Goal: Information Seeking & Learning: Check status

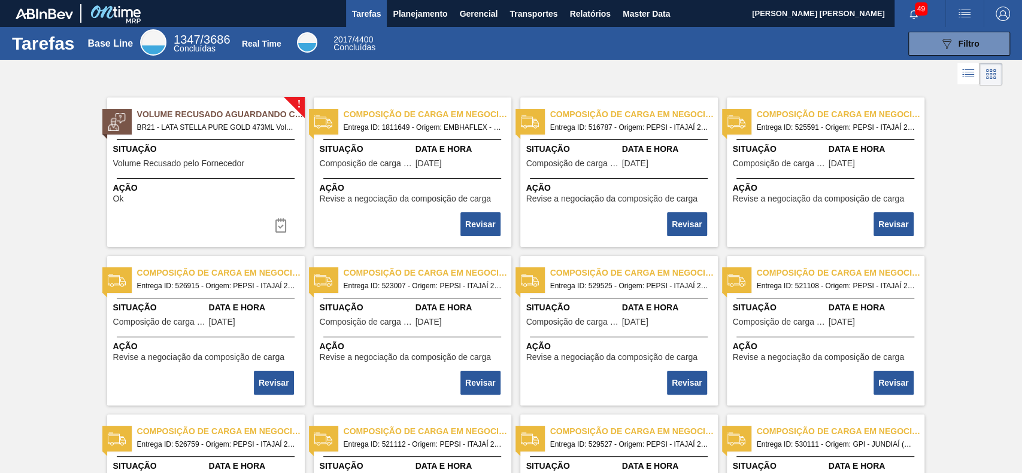
click at [420, 10] on span "Planejamento" at bounding box center [420, 14] width 54 height 14
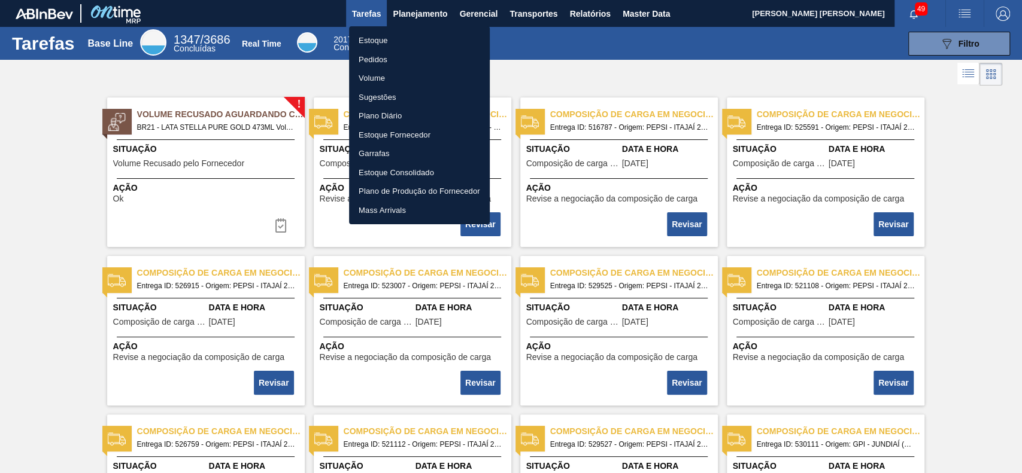
click at [396, 41] on li "Estoque" at bounding box center [419, 40] width 141 height 19
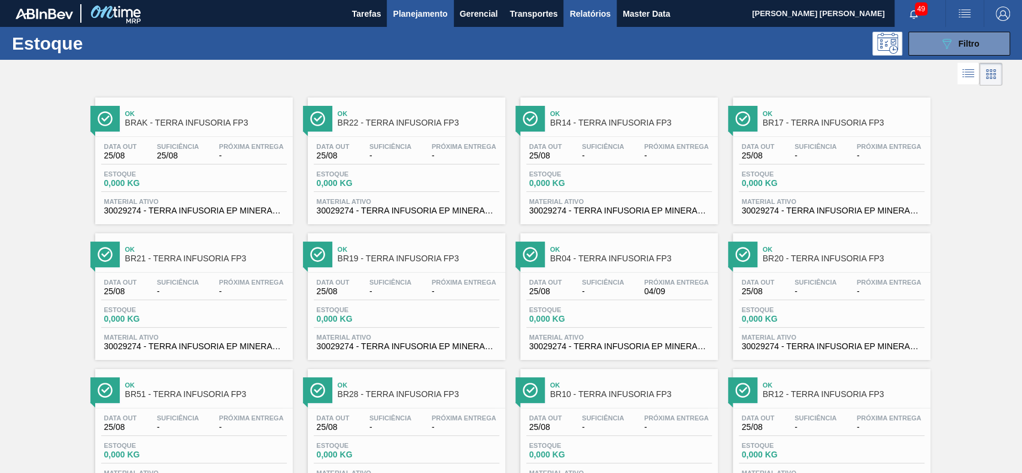
click at [603, 9] on span "Relatórios" at bounding box center [589, 14] width 41 height 14
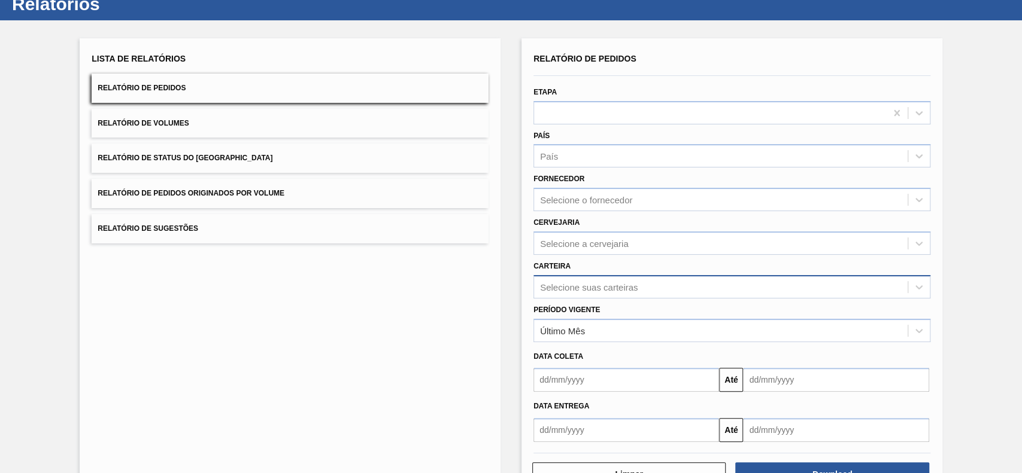
click at [606, 299] on div "Selecione suas carteiras" at bounding box center [731, 286] width 397 height 23
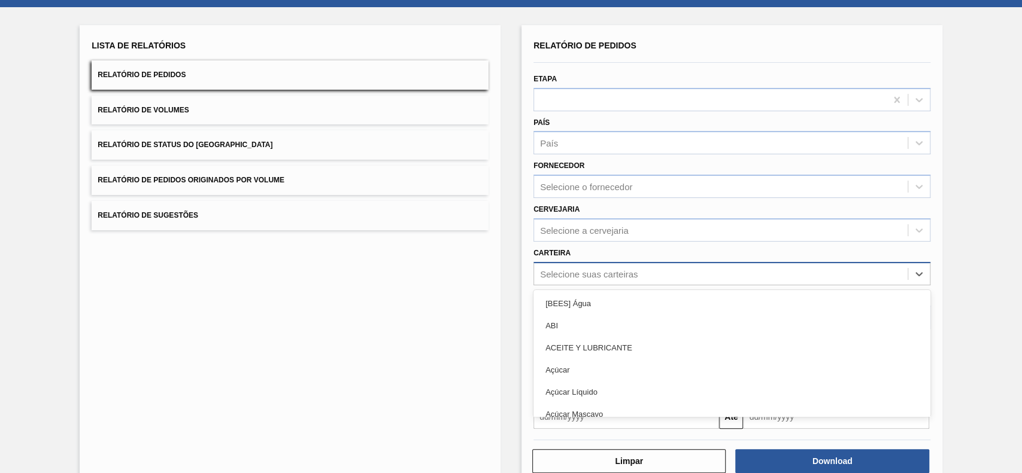
scroll to position [53, 0]
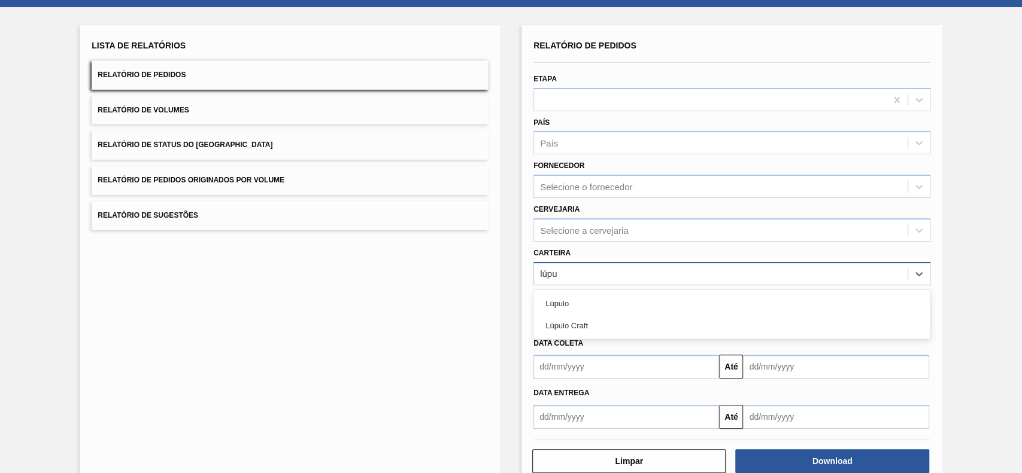
type input "lúpul"
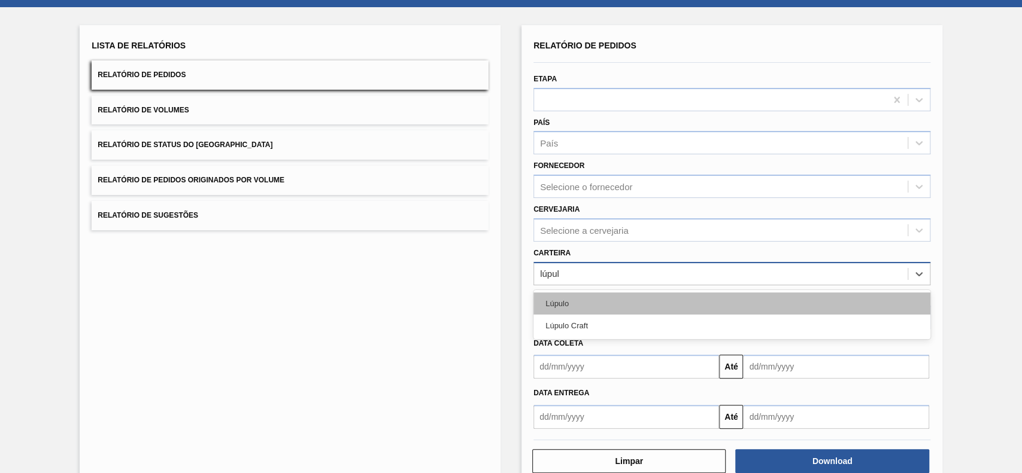
click at [600, 304] on div "Lúpulo" at bounding box center [731, 304] width 397 height 22
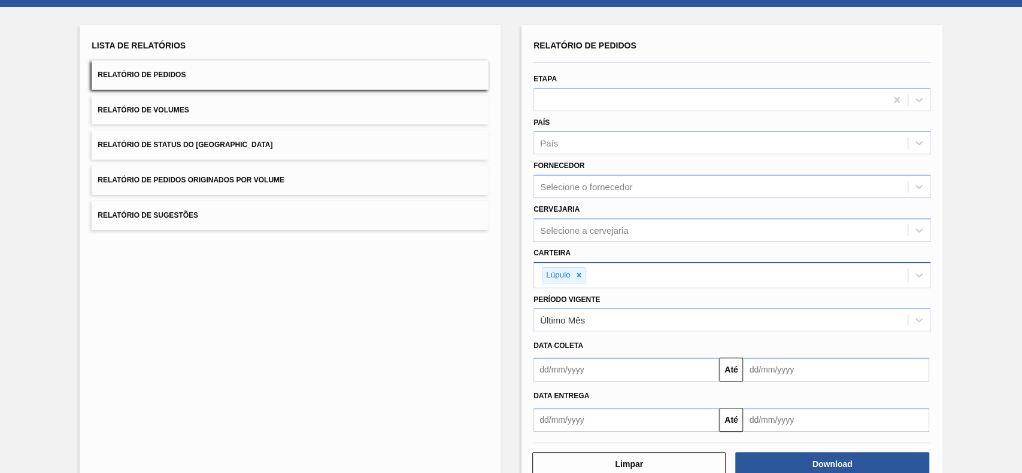
click at [34, 294] on div "Lista de Relatórios Relatório de Pedidos Relatório de Volumes Relatório de Stat…" at bounding box center [511, 255] width 1022 height 497
click at [622, 275] on div "Lúpulo" at bounding box center [720, 275] width 373 height 25
type input "lúpu"
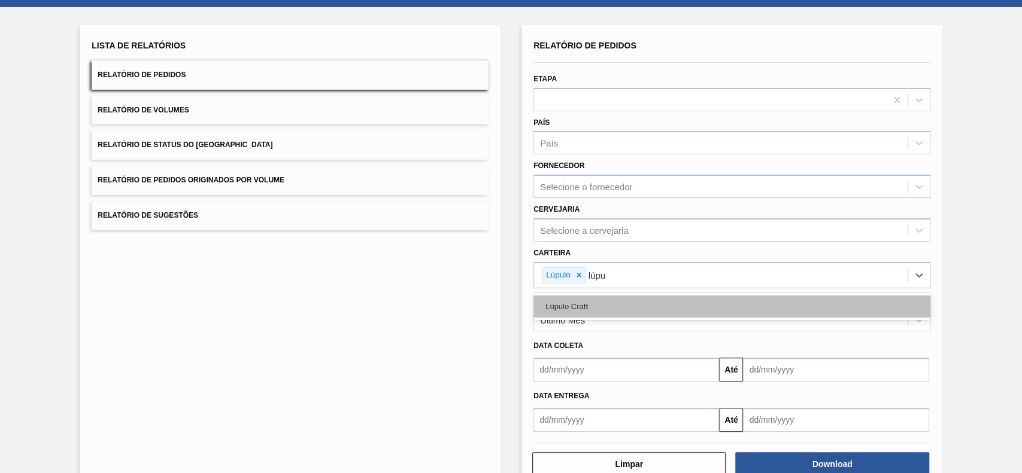
click at [638, 316] on div "Lúpulo Craft" at bounding box center [731, 307] width 397 height 22
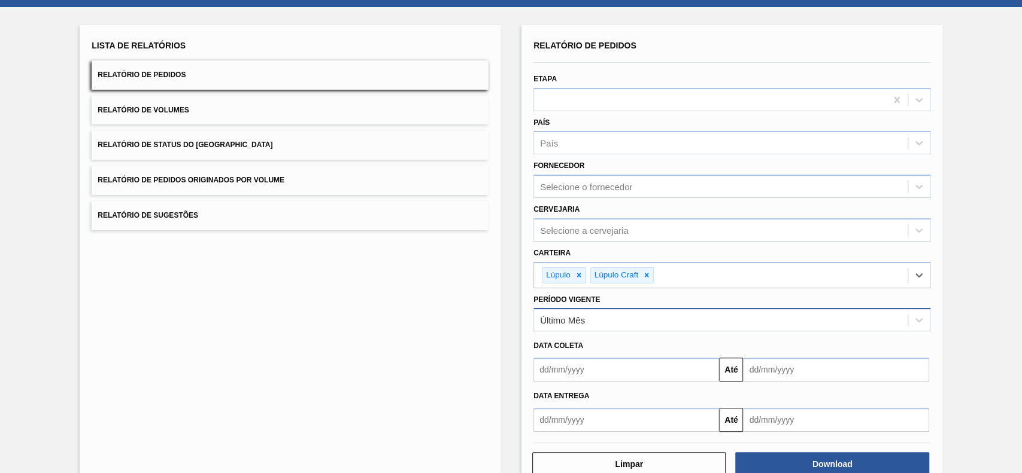
drag, startPoint x: 637, startPoint y: 317, endPoint x: 627, endPoint y: 329, distance: 15.3
click at [636, 317] on div "Último Mês" at bounding box center [720, 320] width 373 height 17
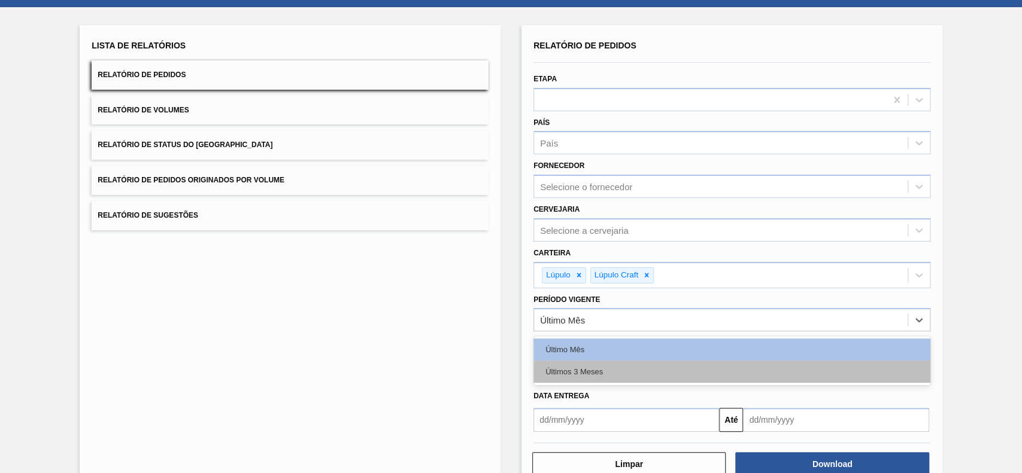
click at [580, 365] on div "Últimos 3 Meses" at bounding box center [731, 372] width 397 height 22
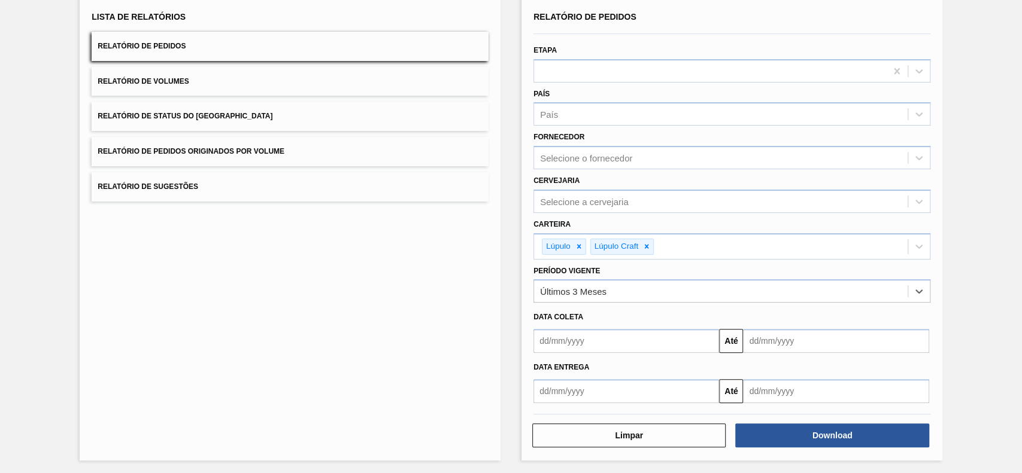
scroll to position [82, 0]
click at [806, 433] on button "Download" at bounding box center [831, 435] width 193 height 24
click at [311, 111] on button "Relatório de Status do [GEOGRAPHIC_DATA]" at bounding box center [290, 115] width 397 height 29
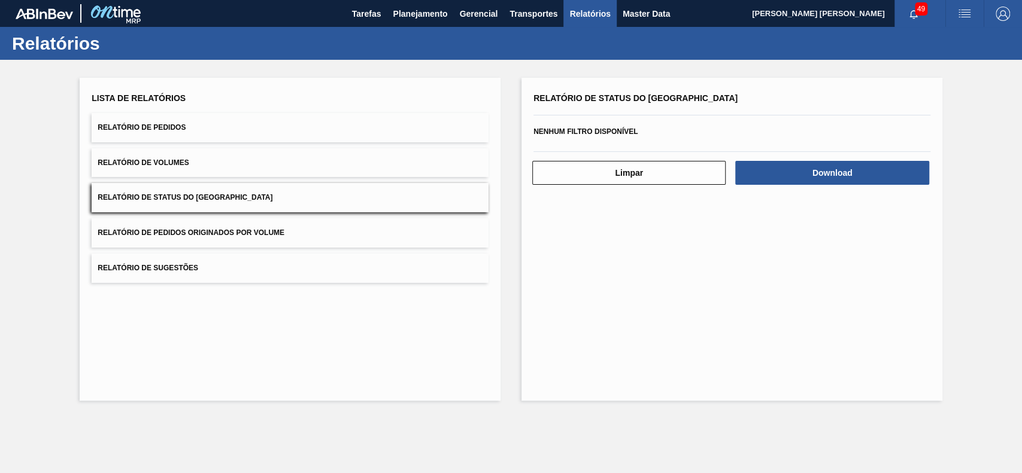
scroll to position [0, 0]
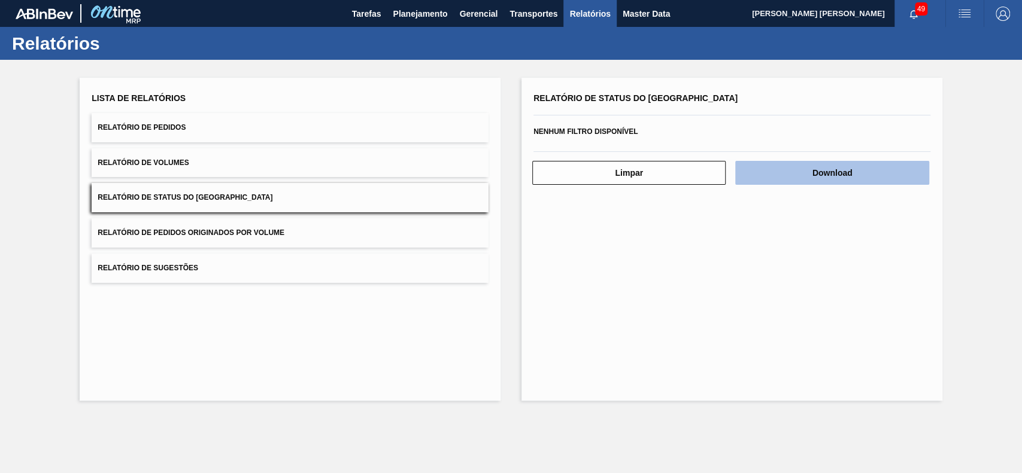
click at [875, 171] on button "Download" at bounding box center [831, 173] width 193 height 24
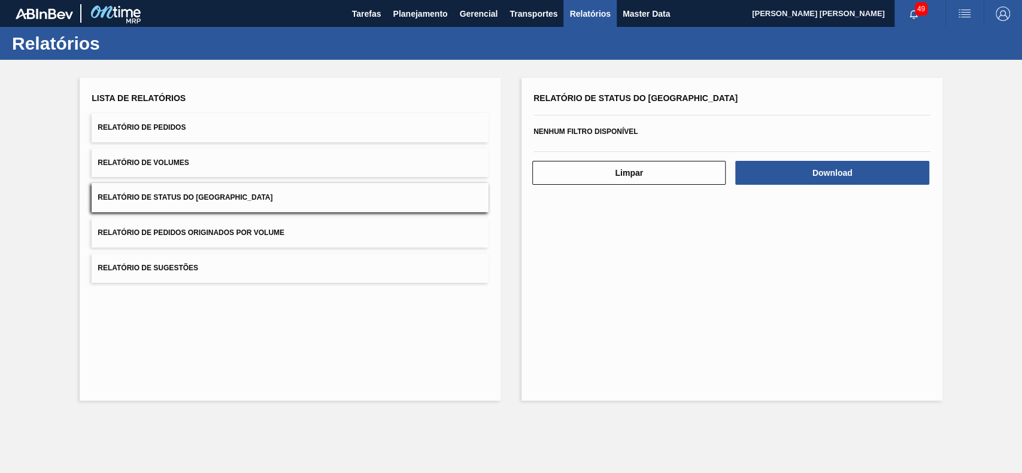
drag, startPoint x: 480, startPoint y: 424, endPoint x: 379, endPoint y: 446, distance: 103.1
click at [478, 426] on main "Tarefas Planejamento Gerencial Transportes Relatórios Master Data [PERSON_NAME]…" at bounding box center [511, 236] width 1022 height 473
click at [414, 21] on button "Planejamento" at bounding box center [420, 13] width 66 height 27
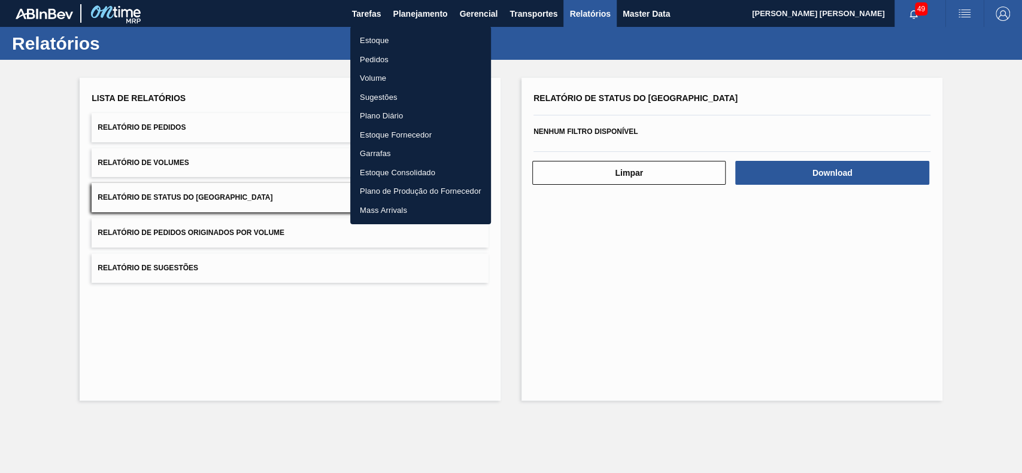
click at [411, 64] on li "Pedidos" at bounding box center [420, 59] width 141 height 19
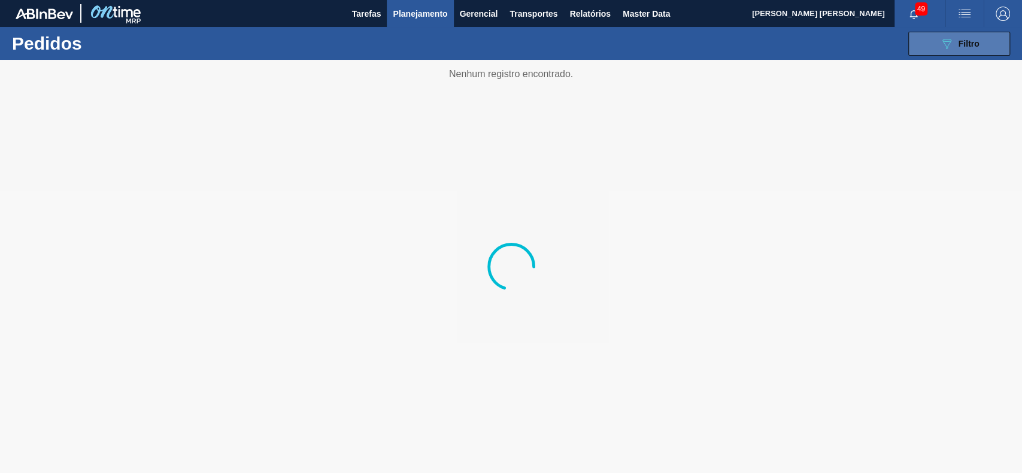
click at [945, 44] on icon "089F7B8B-B2A5-4AFE-B5C0-19BA573D28AC" at bounding box center [946, 44] width 14 height 14
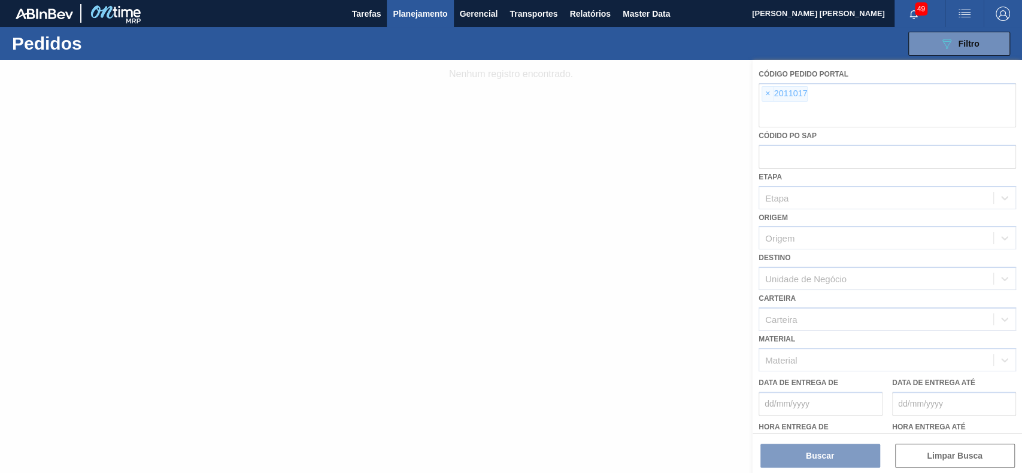
click at [764, 95] on div at bounding box center [511, 267] width 1022 height 414
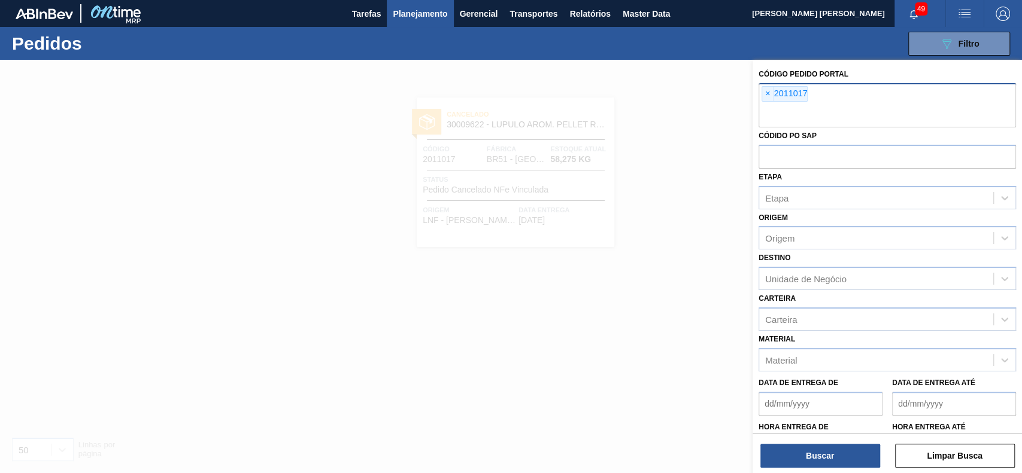
click at [766, 95] on span "×" at bounding box center [767, 94] width 11 height 14
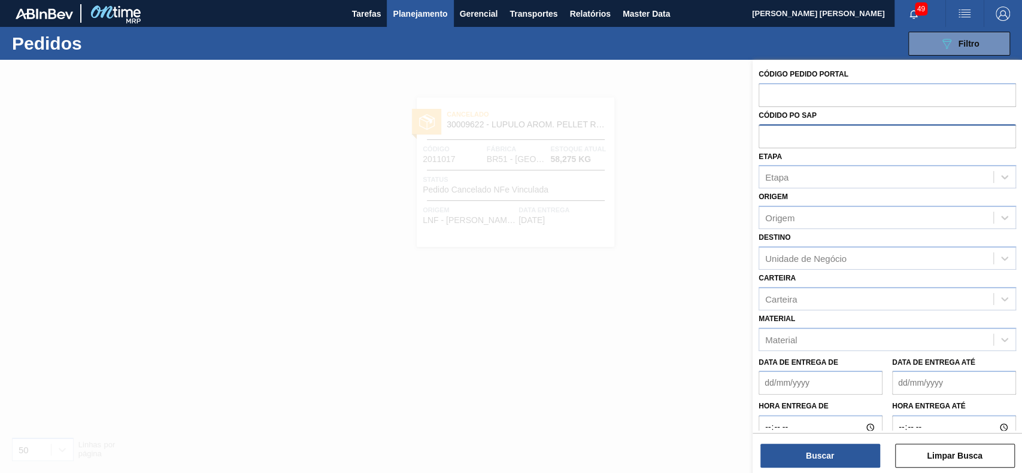
click at [798, 132] on input "text" at bounding box center [886, 135] width 257 height 23
paste input "text"
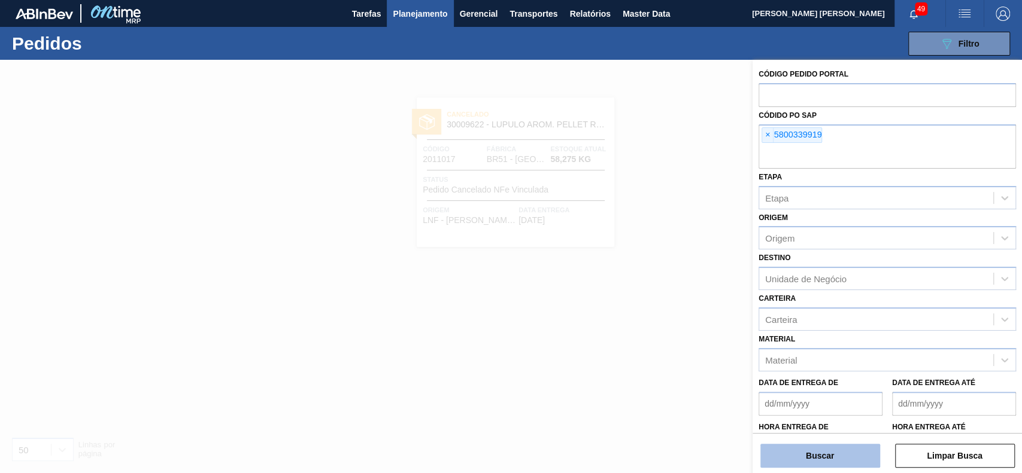
click at [822, 460] on button "Buscar" at bounding box center [820, 456] width 120 height 24
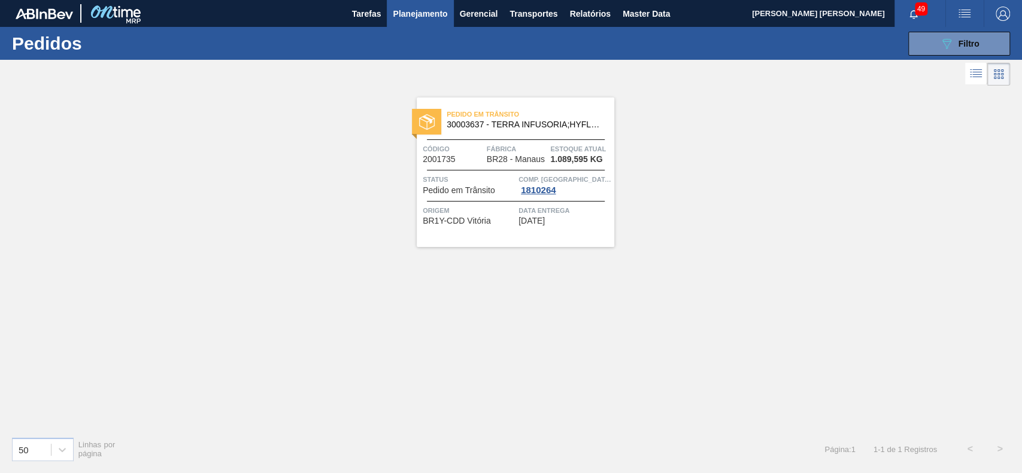
click at [922, 55] on button "089F7B8B-B2A5-4AFE-B5C0-19BA573D28AC Filtro" at bounding box center [959, 44] width 102 height 24
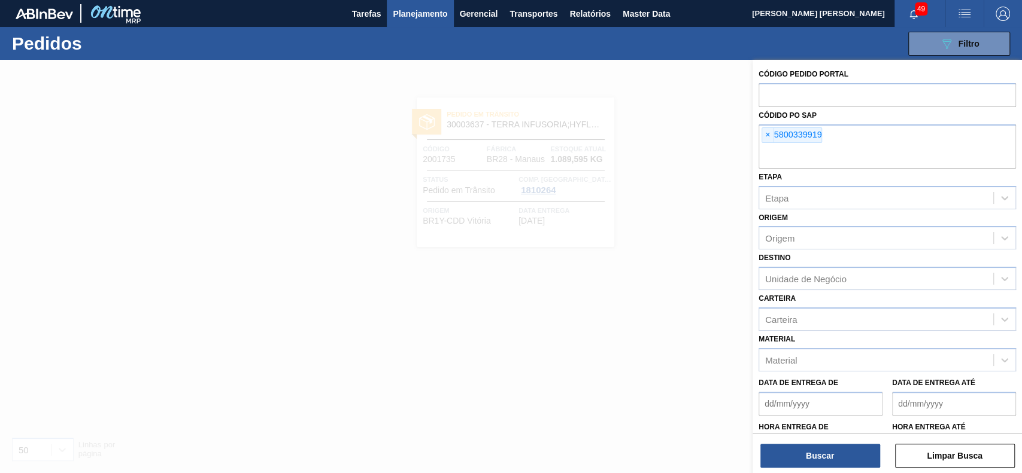
click at [431, 11] on span "Planejamento" at bounding box center [420, 14] width 54 height 14
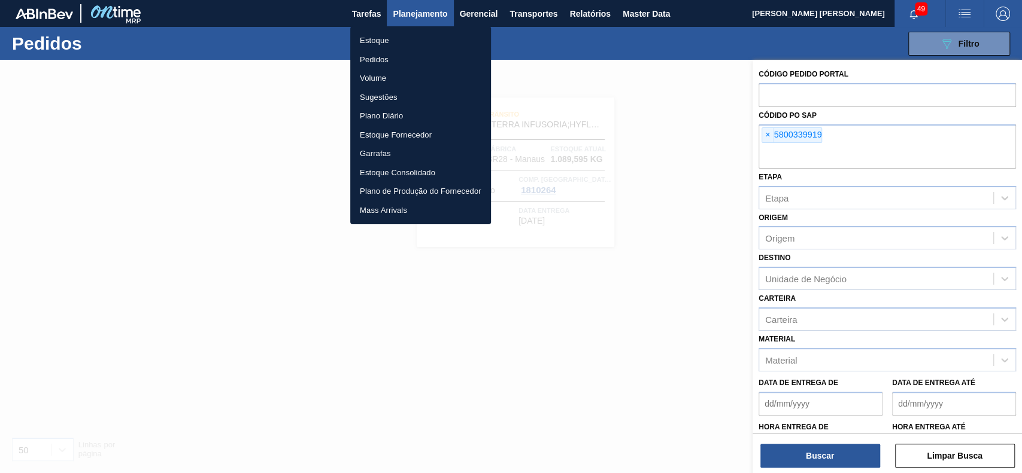
click at [393, 44] on li "Estoque" at bounding box center [420, 40] width 141 height 19
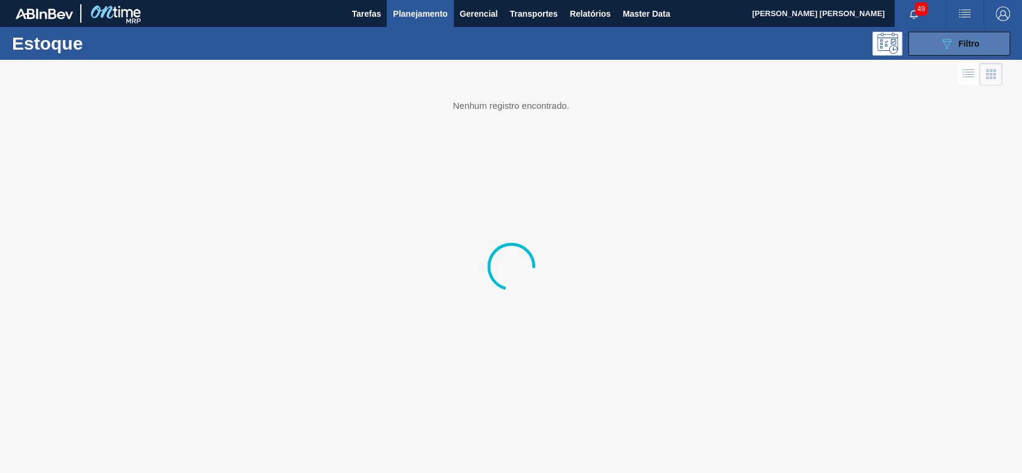
click at [950, 41] on icon "089F7B8B-B2A5-4AFE-B5C0-19BA573D28AC" at bounding box center [946, 44] width 14 height 14
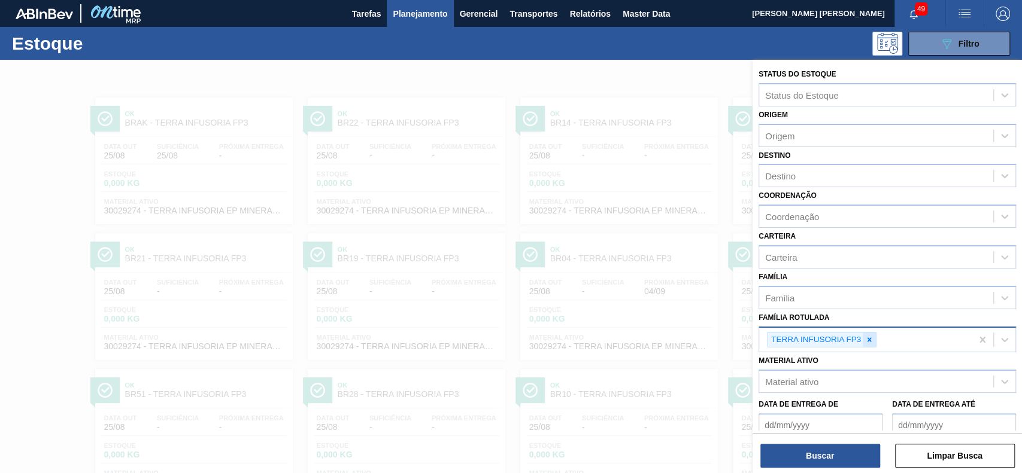
click at [866, 337] on icon at bounding box center [869, 340] width 8 height 8
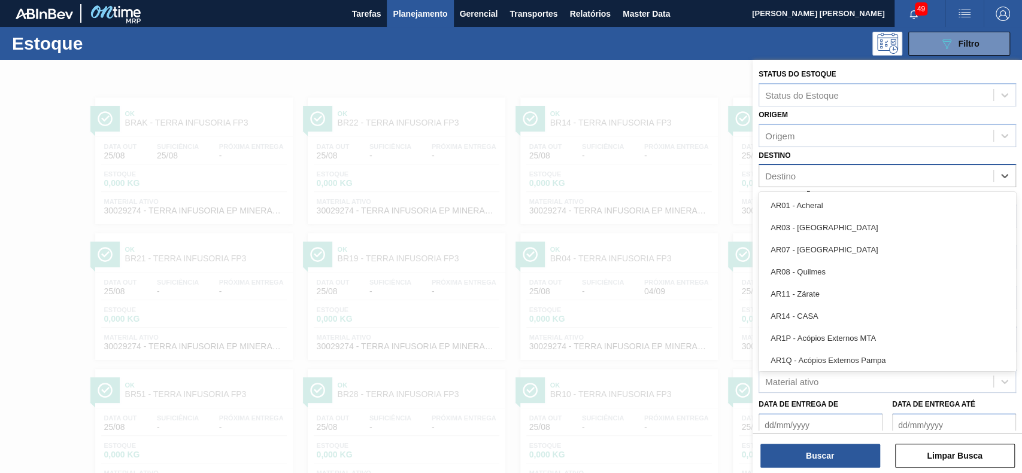
click at [828, 172] on div "Destino" at bounding box center [876, 176] width 234 height 17
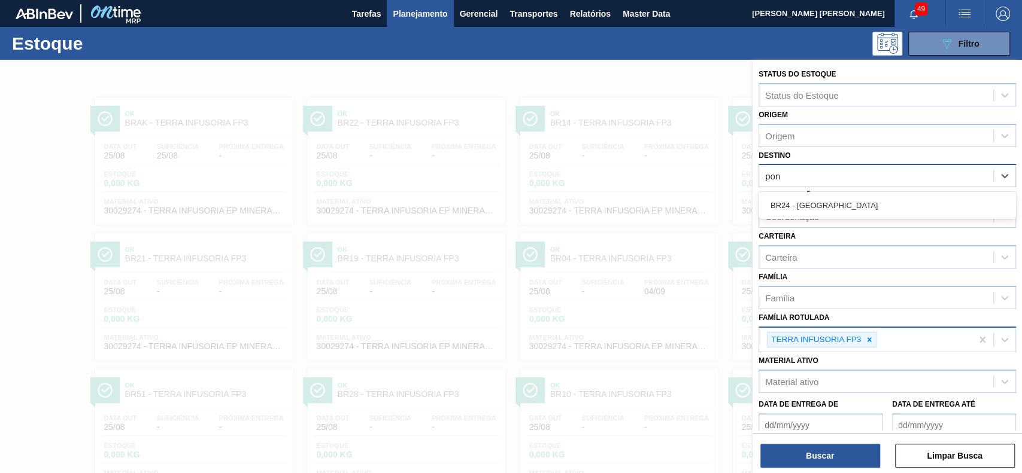
type input "pon"
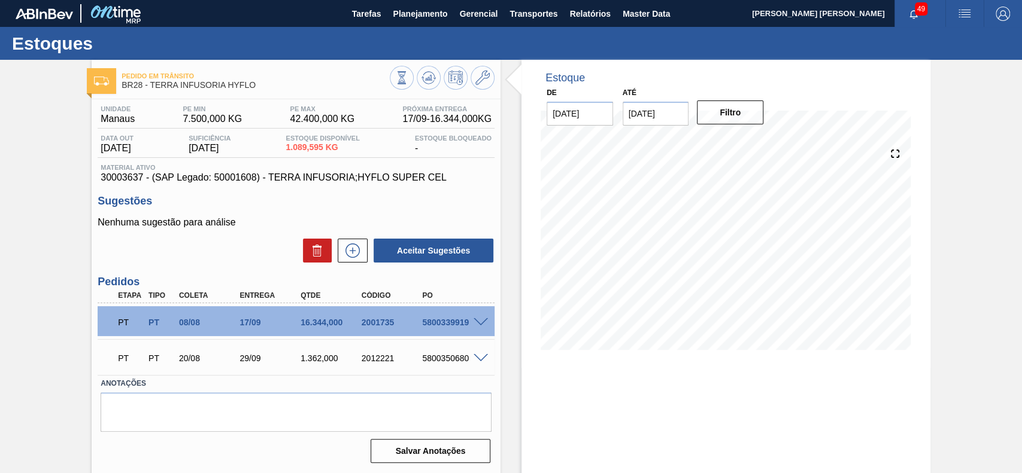
click at [475, 322] on span at bounding box center [480, 322] width 14 height 9
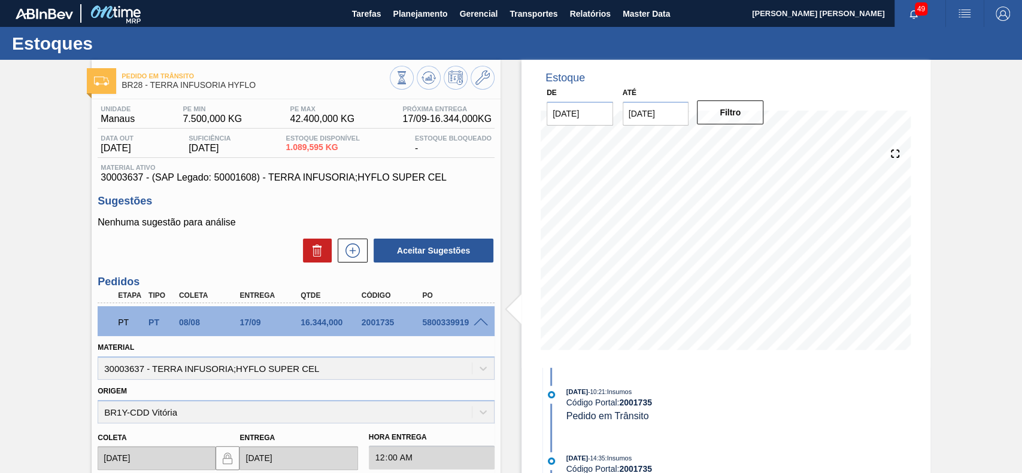
click at [481, 320] on span at bounding box center [480, 322] width 14 height 9
